Goal: Task Accomplishment & Management: Manage account settings

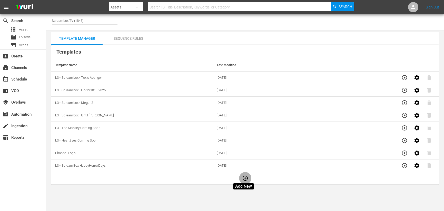
click at [247, 180] on button "button" at bounding box center [245, 178] width 12 height 12
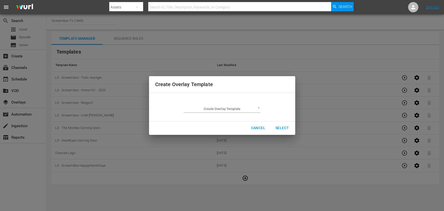
click at [250, 108] on body "menu Search By Assets Search ID, Title, Description, Keywords, or Category Sear…" at bounding box center [222, 105] width 444 height 211
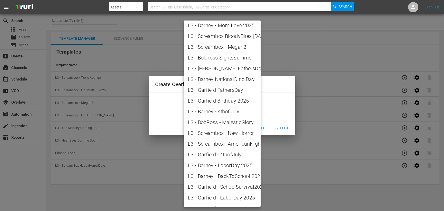
scroll to position [513, 0]
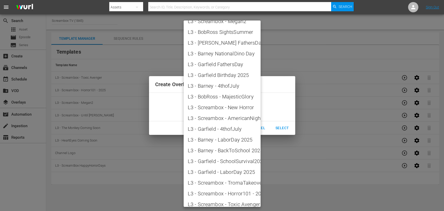
click at [305, 195] on div at bounding box center [222, 105] width 444 height 211
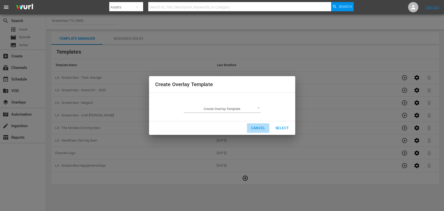
click at [256, 129] on span "Cancel" at bounding box center [258, 128] width 14 height 6
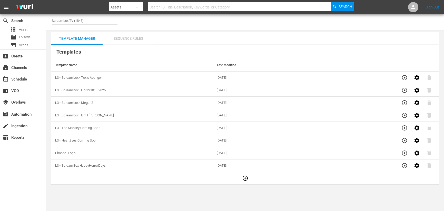
click at [136, 38] on div "Sequence Rules" at bounding box center [128, 38] width 51 height 12
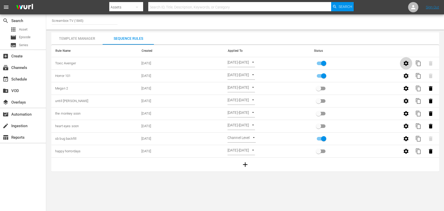
click at [409, 64] on button "button" at bounding box center [406, 63] width 12 height 12
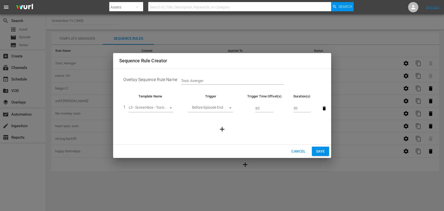
click at [229, 107] on body "menu Search By Assets Search ID, Title, Description, Keywords, or Category Sear…" at bounding box center [222, 105] width 444 height 211
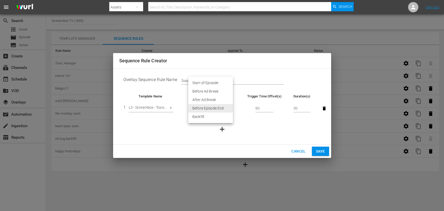
click at [270, 121] on div at bounding box center [222, 105] width 444 height 211
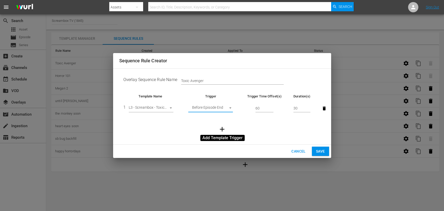
click at [224, 129] on icon "button" at bounding box center [222, 129] width 5 height 5
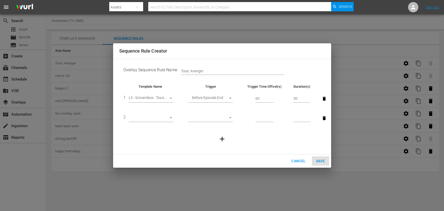
click at [163, 116] on body "menu Search By Assets Search ID, Title, Description, Keywords, or Category Sear…" at bounding box center [222, 105] width 444 height 211
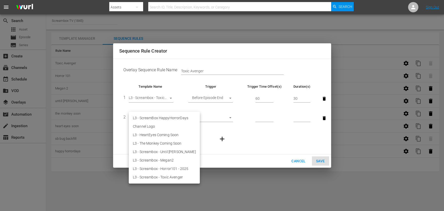
drag, startPoint x: 216, startPoint y: 127, endPoint x: 221, endPoint y: 120, distance: 9.1
click at [215, 127] on div at bounding box center [222, 105] width 444 height 211
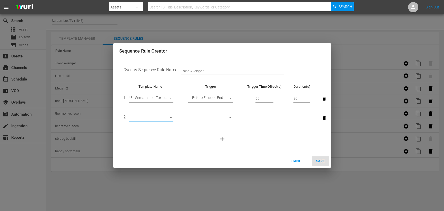
click at [223, 118] on div "L3 - ScreamBox HappyHorrorDays Channel Logo L3 - HeartEyes Coming Soon L3 - The…" at bounding box center [222, 105] width 444 height 211
click at [224, 117] on body "menu Search By Assets Search ID, Title, Description, Keywords, or Category Sear…" at bounding box center [222, 105] width 444 height 211
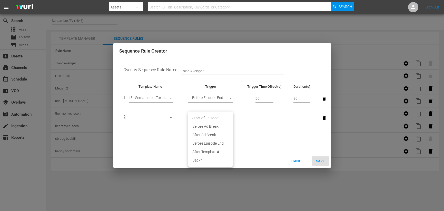
click at [279, 140] on div at bounding box center [222, 105] width 444 height 211
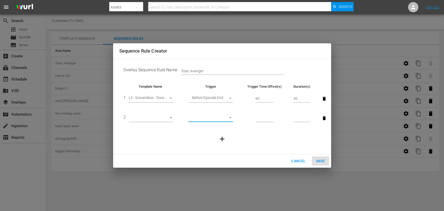
click at [298, 161] on span "Cancel" at bounding box center [298, 161] width 14 height 6
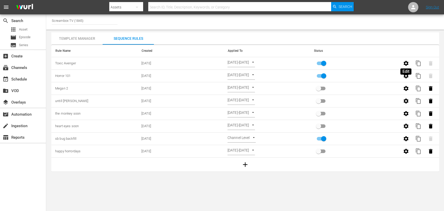
click at [408, 65] on icon "button" at bounding box center [406, 63] width 6 height 6
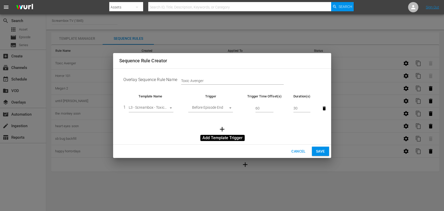
click at [223, 128] on icon "button" at bounding box center [222, 129] width 8 height 8
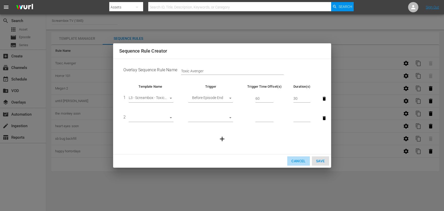
click at [300, 160] on span "Cancel" at bounding box center [298, 161] width 14 height 6
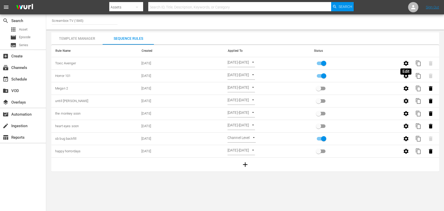
click at [407, 63] on icon "button" at bounding box center [406, 63] width 6 height 6
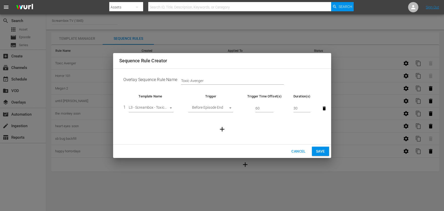
click at [305, 152] on span "Cancel" at bounding box center [298, 151] width 14 height 6
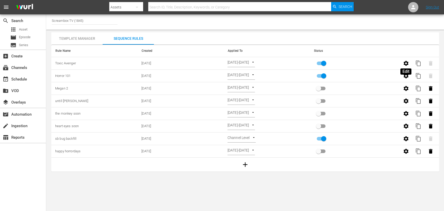
click at [408, 65] on icon "button" at bounding box center [406, 63] width 6 height 6
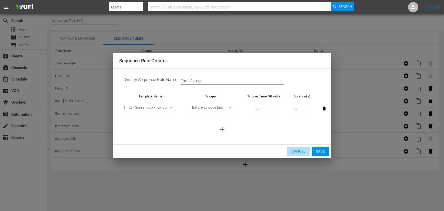
click at [300, 149] on span "Cancel" at bounding box center [298, 151] width 14 height 6
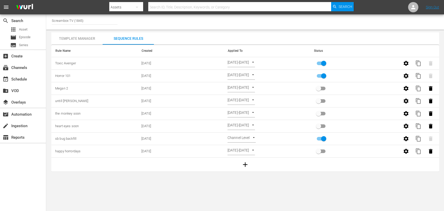
click at [319, 76] on input "primary checkbox" at bounding box center [323, 77] width 29 height 10
click at [324, 76] on input "primary checkbox" at bounding box center [323, 77] width 29 height 10
click at [322, 75] on input "primary checkbox" at bounding box center [323, 77] width 29 height 10
drag, startPoint x: 322, startPoint y: 75, endPoint x: 305, endPoint y: 75, distance: 17.4
click at [303, 75] on tr "Horror 101 [DATE] [DATE]-[DATE] SELECT_DATE content_copy" at bounding box center [245, 76] width 388 height 13
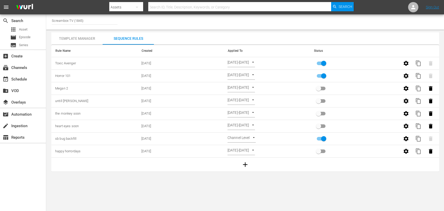
checkbox input "false"
click at [315, 191] on body "menu Search By Assets Search ID, Title, Description, Keywords, or Category Sear…" at bounding box center [222, 105] width 444 height 211
click at [88, 32] on div "Channel Title Screambox TV (1845) Template Manager Sequence Rules Templates Tem…" at bounding box center [245, 92] width 398 height 157
click at [86, 36] on div "Template Manager" at bounding box center [76, 38] width 51 height 12
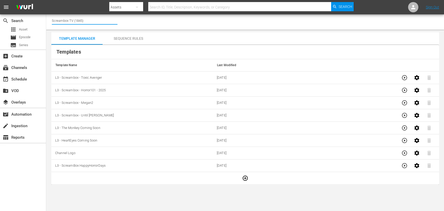
click at [65, 20] on input "Screambox TV (1845)" at bounding box center [85, 20] width 66 height 12
